Goal: Information Seeking & Learning: Find specific fact

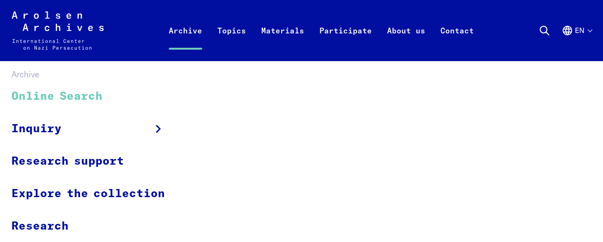
click at [186, 32] on link "Archive" at bounding box center [185, 42] width 49 height 38
click at [62, 95] on link "Online Search" at bounding box center [94, 97] width 166 height 32
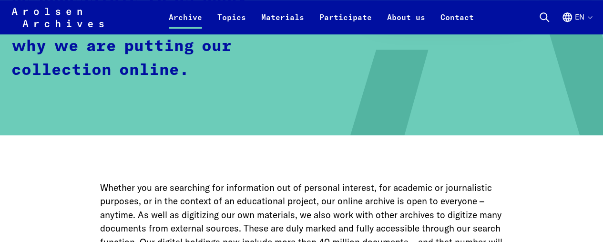
scroll to position [572, 0]
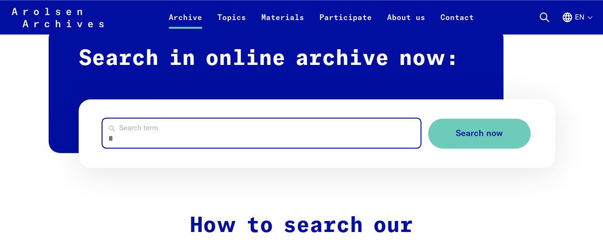
click at [226, 134] on input "Search term" at bounding box center [262, 132] width 318 height 29
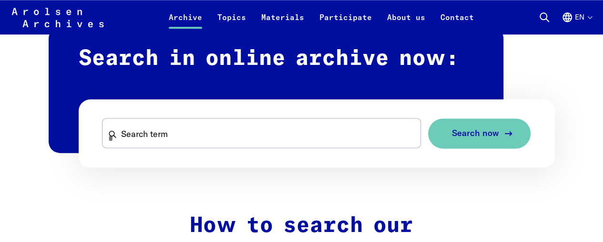
click at [458, 141] on button "Search now" at bounding box center [479, 133] width 103 height 30
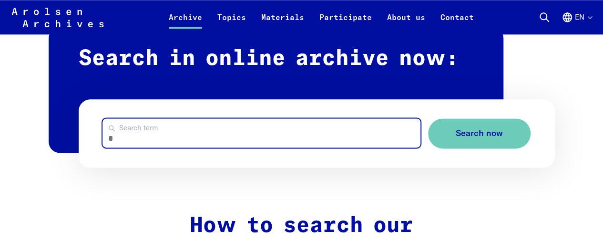
click at [215, 127] on input "Search term" at bounding box center [262, 132] width 318 height 29
type input "*"
type input "**********"
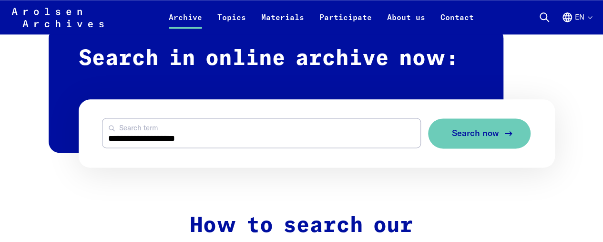
click at [483, 134] on span "Search now" at bounding box center [475, 133] width 47 height 10
